Goal: Book appointment/travel/reservation

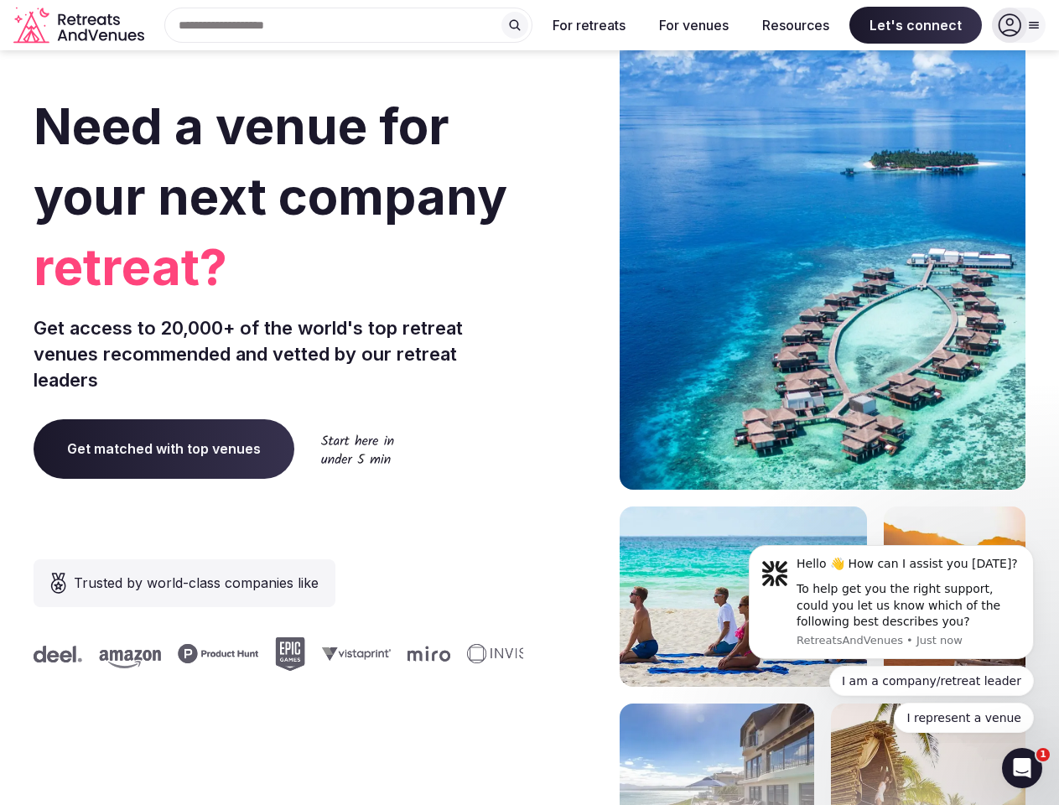
click at [529, 402] on div "Need a venue for your next company retreat? Get access to 20,000+ of the world'…" at bounding box center [530, 502] width 992 height 1010
click at [349, 25] on div "Search Popular Destinations [GEOGRAPHIC_DATA], [GEOGRAPHIC_DATA] [GEOGRAPHIC_DA…" at bounding box center [342, 25] width 382 height 35
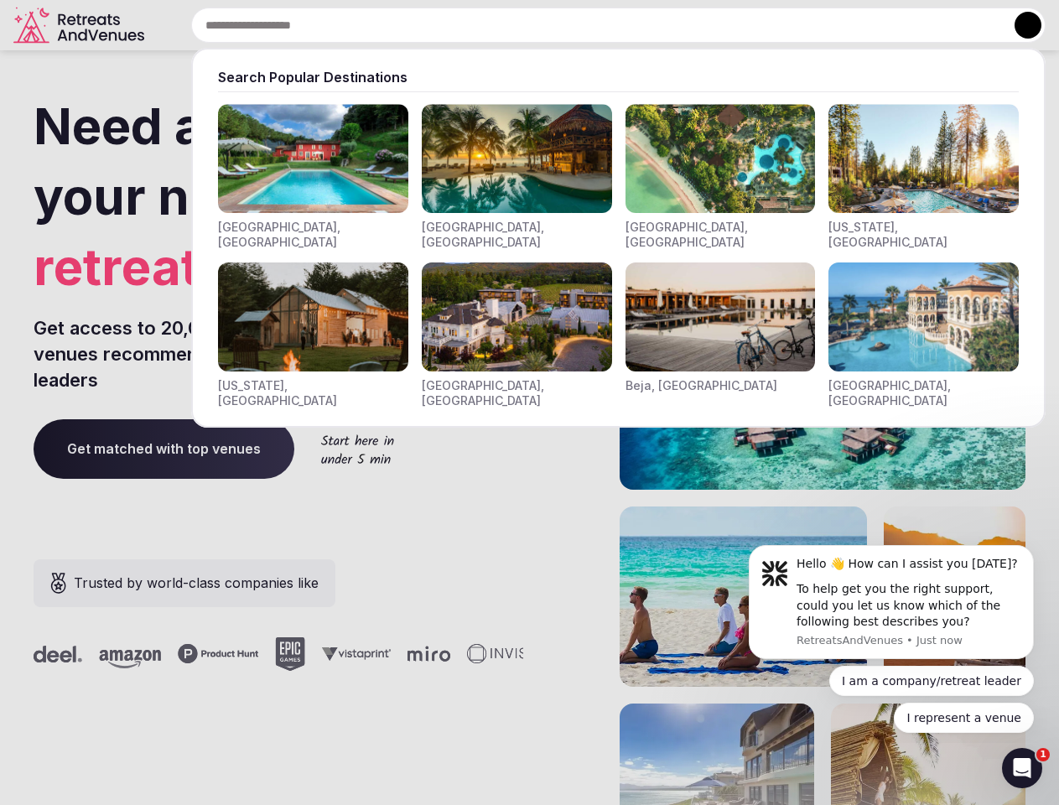
click at [515, 25] on input "text" at bounding box center [618, 25] width 854 height 35
click at [589, 25] on input "text" at bounding box center [618, 25] width 854 height 35
click at [693, 25] on input "text" at bounding box center [618, 25] width 854 height 35
click at [796, 25] on input "text" at bounding box center [618, 25] width 854 height 35
click at [916, 25] on input "text" at bounding box center [618, 25] width 854 height 35
